Goal: Task Accomplishment & Management: Complete application form

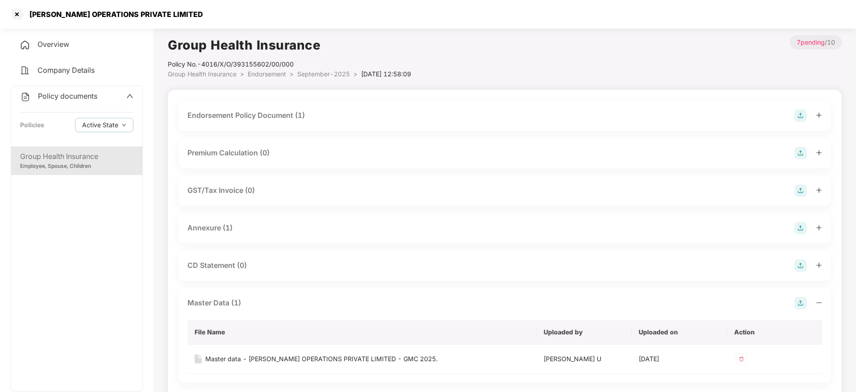
scroll to position [59, 0]
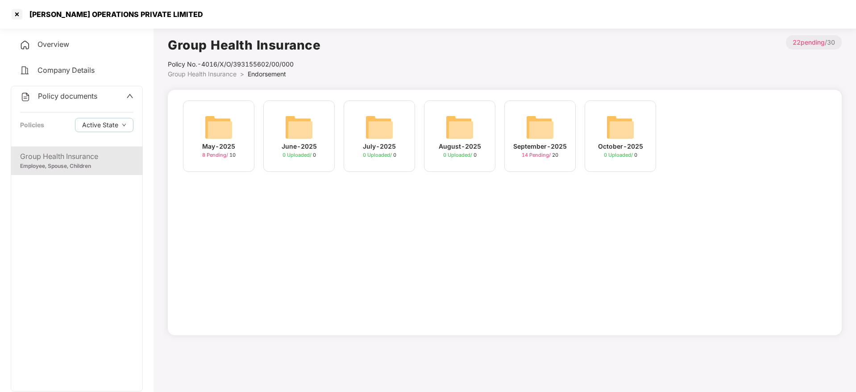
click at [17, 24] on div "[PERSON_NAME] OPERATIONS PRIVATE LIMITED" at bounding box center [428, 14] width 856 height 29
click at [17, 17] on div at bounding box center [17, 14] width 14 height 14
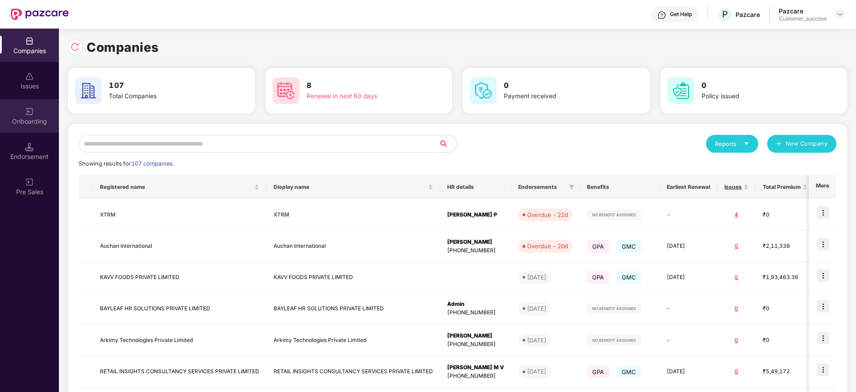
click at [12, 126] on div "Onboarding" at bounding box center [29, 115] width 59 height 33
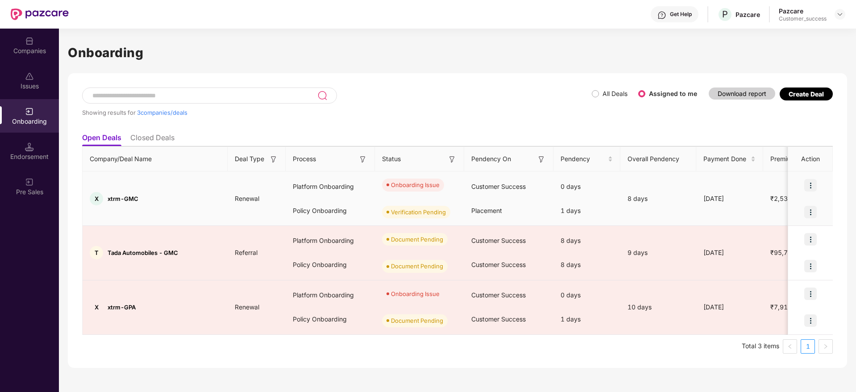
click at [815, 188] on img at bounding box center [810, 185] width 12 height 12
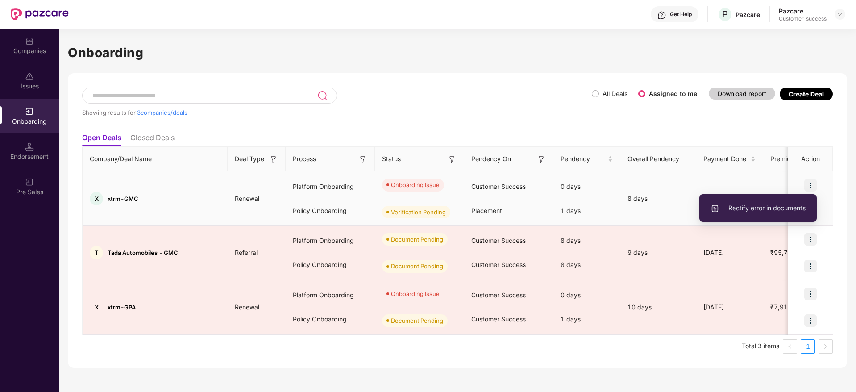
click at [792, 206] on span "Rectify error in documents" at bounding box center [758, 208] width 95 height 10
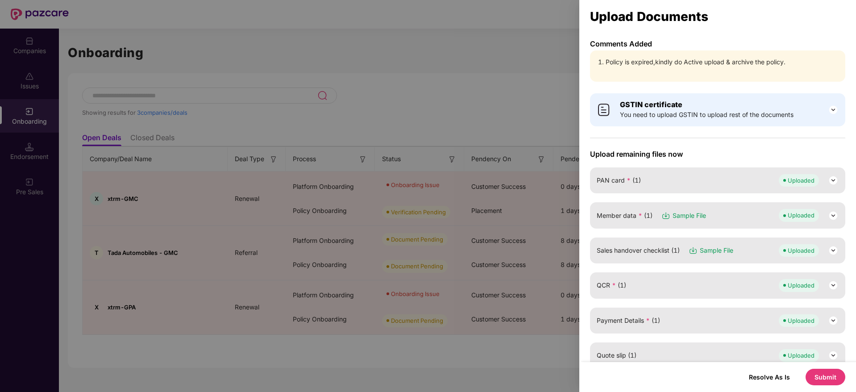
click at [833, 372] on button "Submit" at bounding box center [826, 377] width 40 height 17
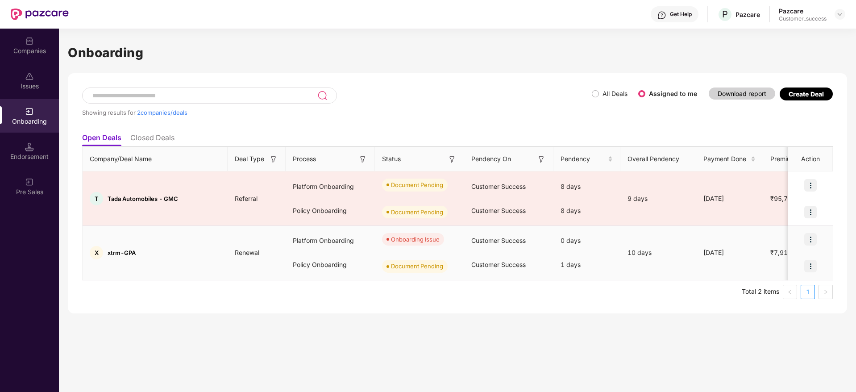
click at [812, 239] on img at bounding box center [810, 239] width 12 height 12
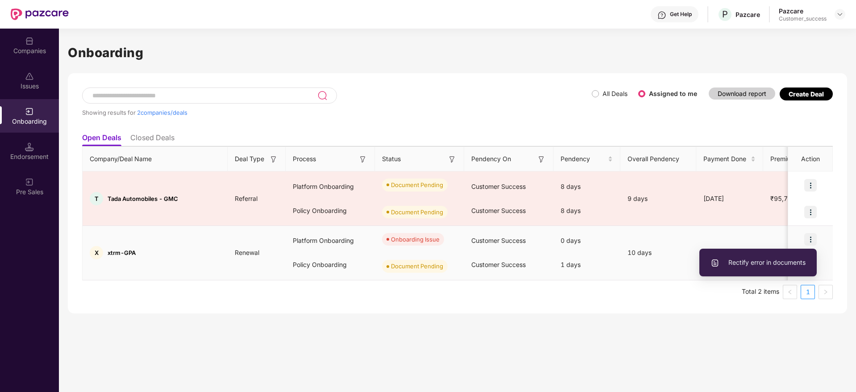
click at [777, 261] on span "Rectify error in documents" at bounding box center [758, 263] width 95 height 10
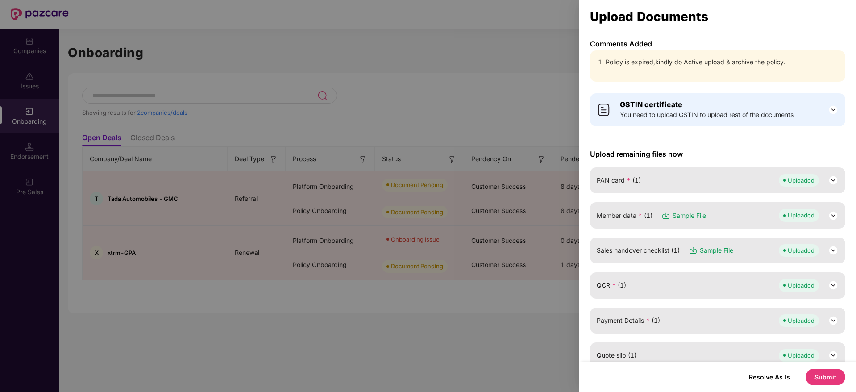
click at [826, 374] on button "Submit" at bounding box center [826, 377] width 40 height 17
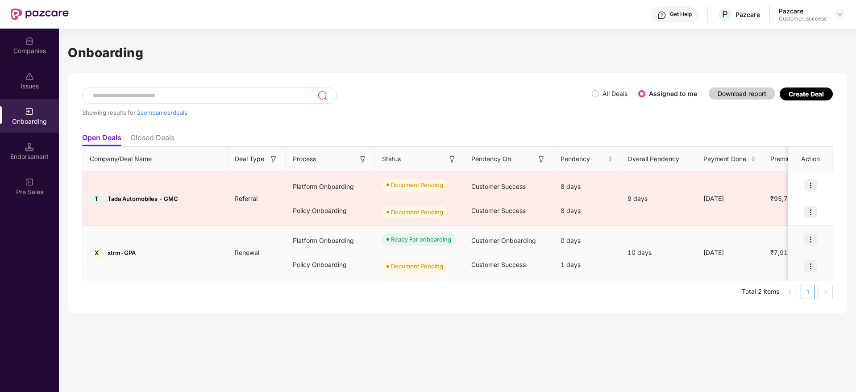
click at [813, 261] on img at bounding box center [810, 266] width 12 height 12
click at [785, 286] on span "Upload Documents" at bounding box center [770, 289] width 74 height 10
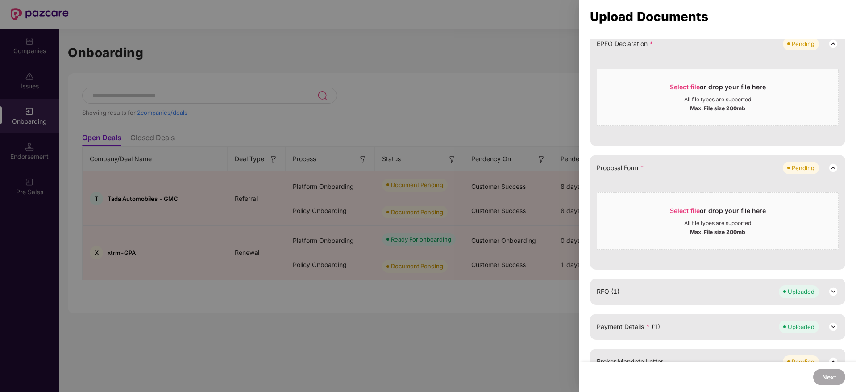
scroll to position [209, 0]
click at [681, 213] on span "Select file" at bounding box center [685, 212] width 30 height 8
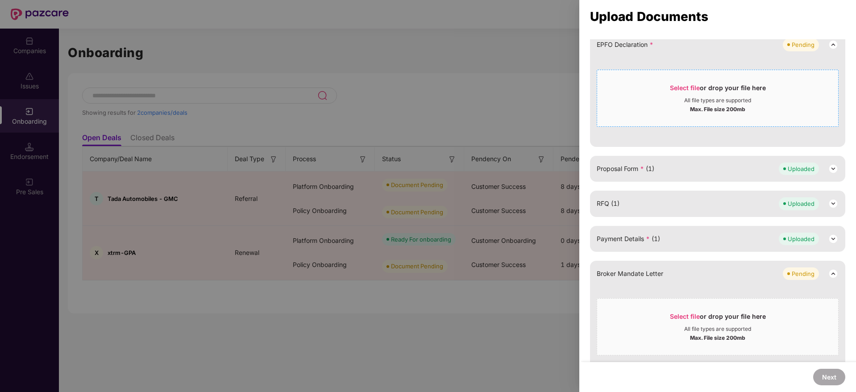
click at [684, 87] on span "Select file" at bounding box center [685, 88] width 30 height 8
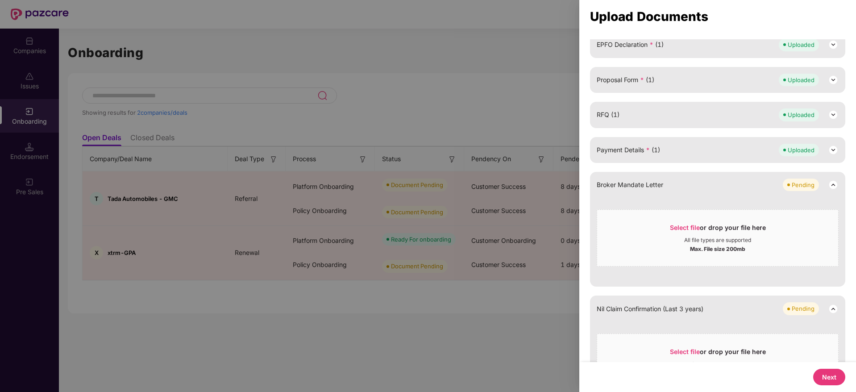
scroll to position [263, 0]
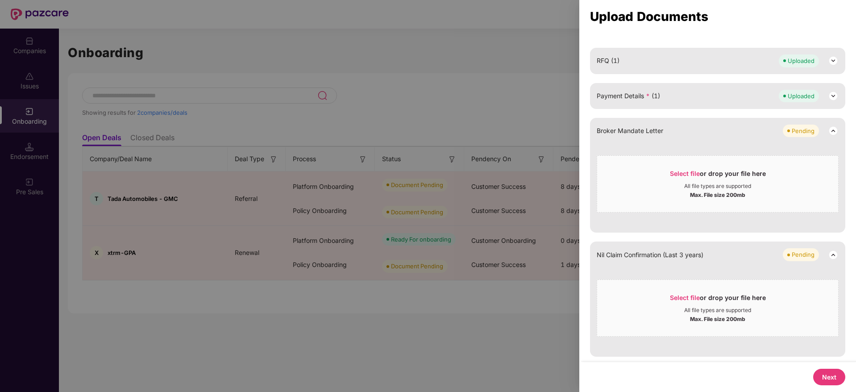
click at [822, 372] on button "Next" at bounding box center [829, 377] width 32 height 17
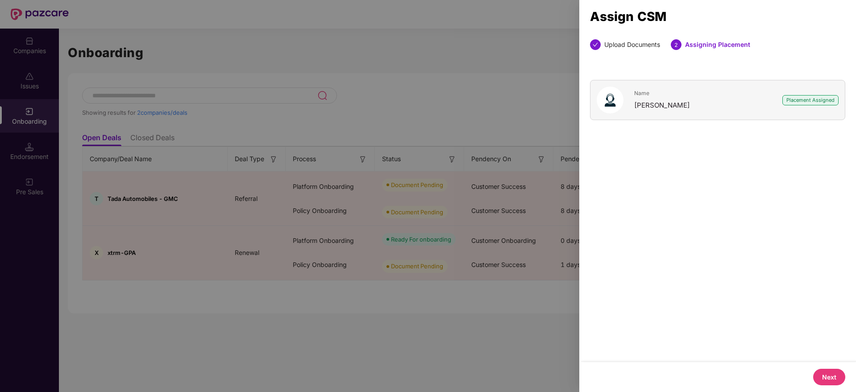
click at [822, 372] on button "Next" at bounding box center [829, 377] width 32 height 17
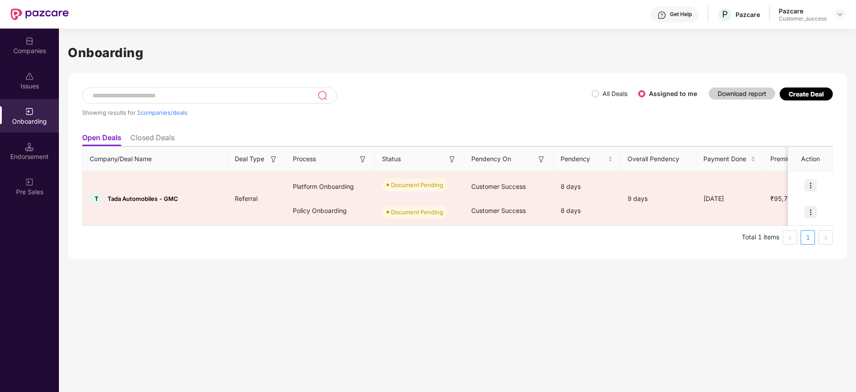
click at [822, 372] on div "Onboarding Showing results for 1 companies/deals All Deals Assigned to me Downl…" at bounding box center [457, 210] width 797 height 363
